Goal: Navigation & Orientation: Find specific page/section

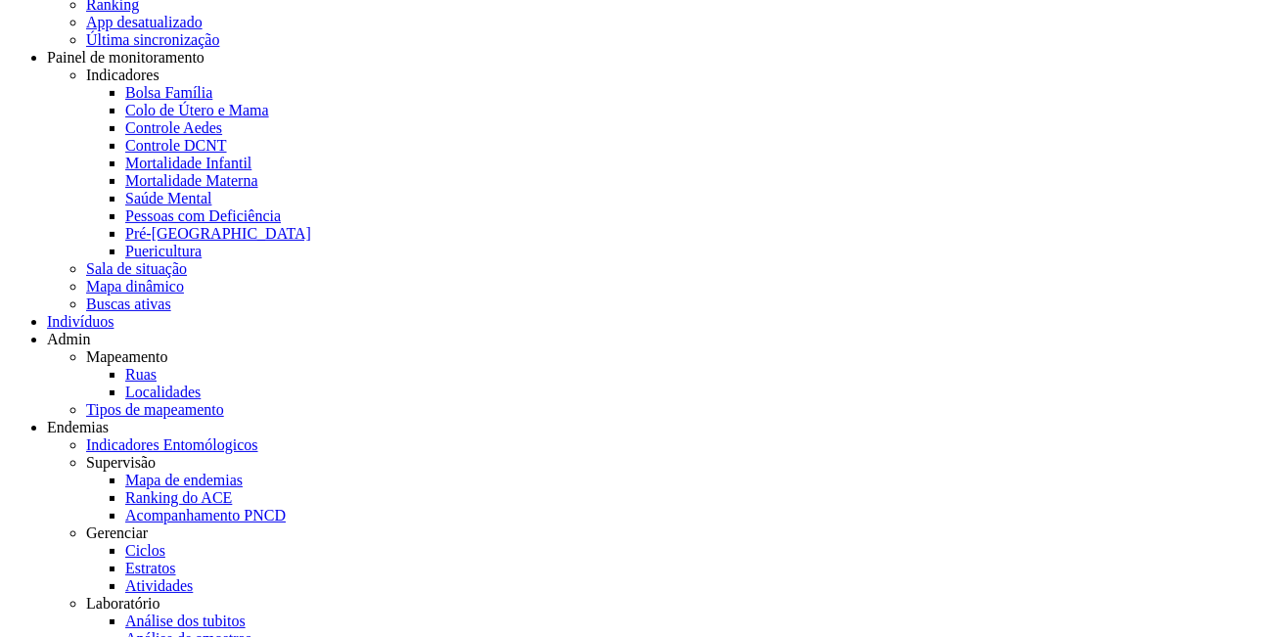
scroll to position [140, 0]
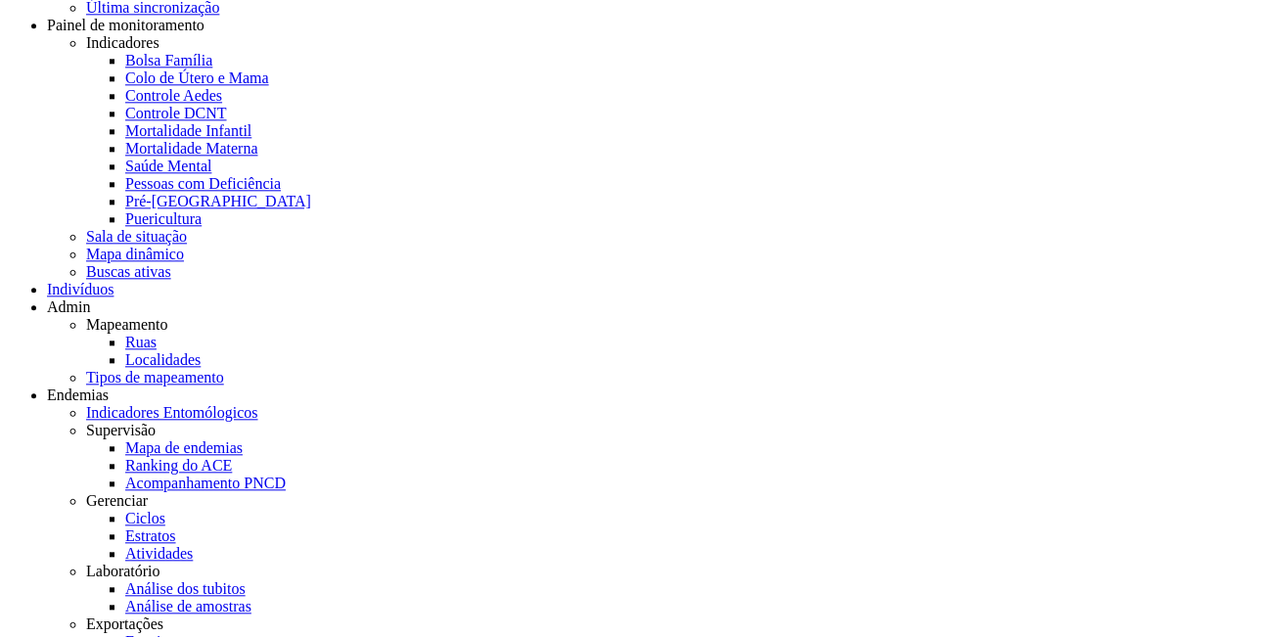
scroll to position [182, 0]
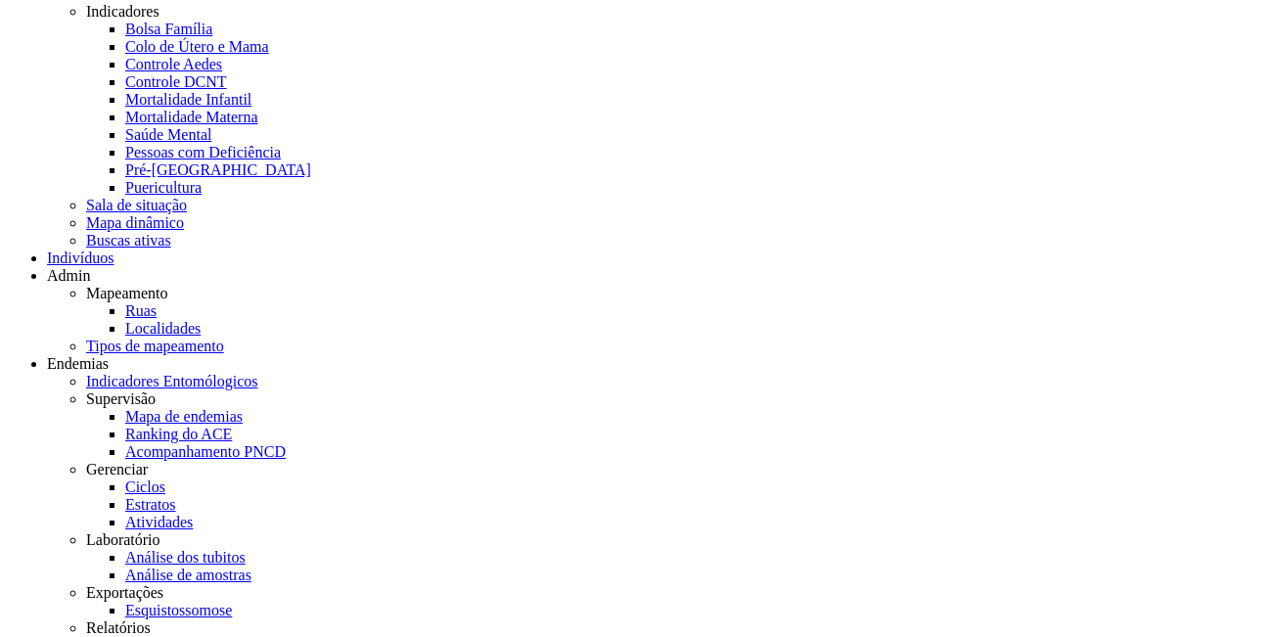
scroll to position [0, 0]
